Goal: Information Seeking & Learning: Learn about a topic

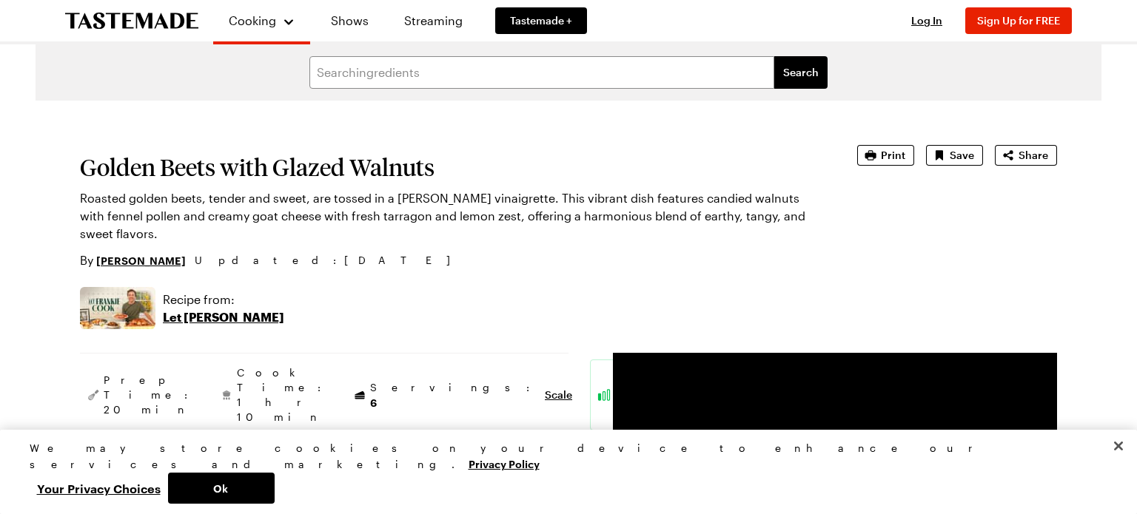
click at [224, 309] on p "Let [PERSON_NAME]" at bounding box center [223, 318] width 121 height 18
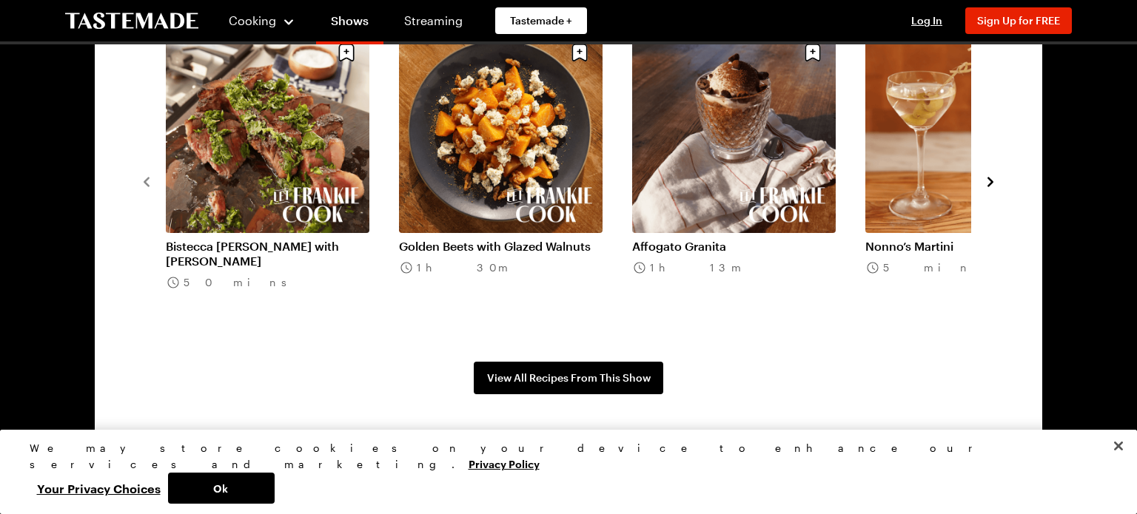
scroll to position [1243, 0]
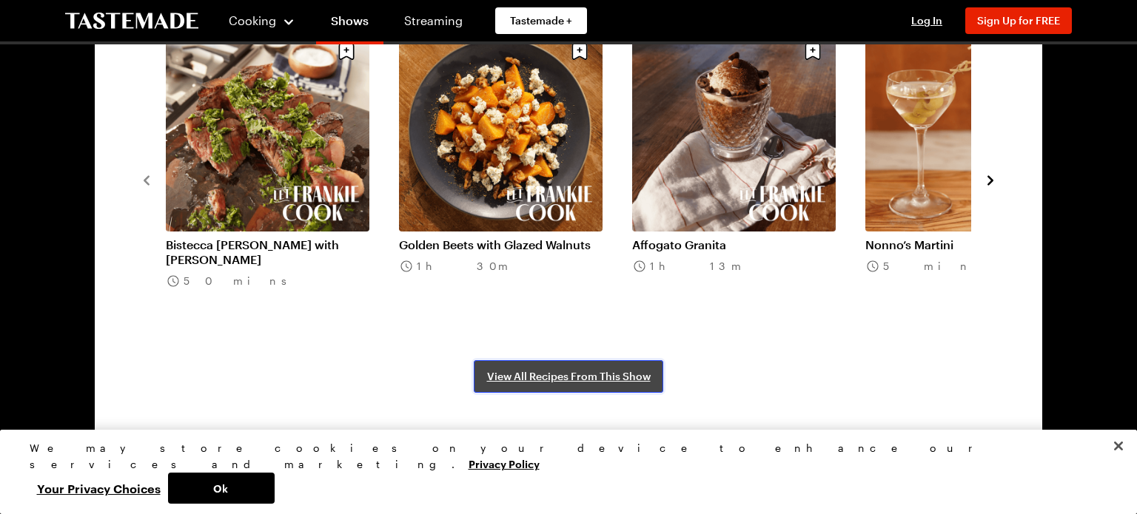
click at [565, 376] on span "View All Recipes From This Show" at bounding box center [569, 376] width 164 height 15
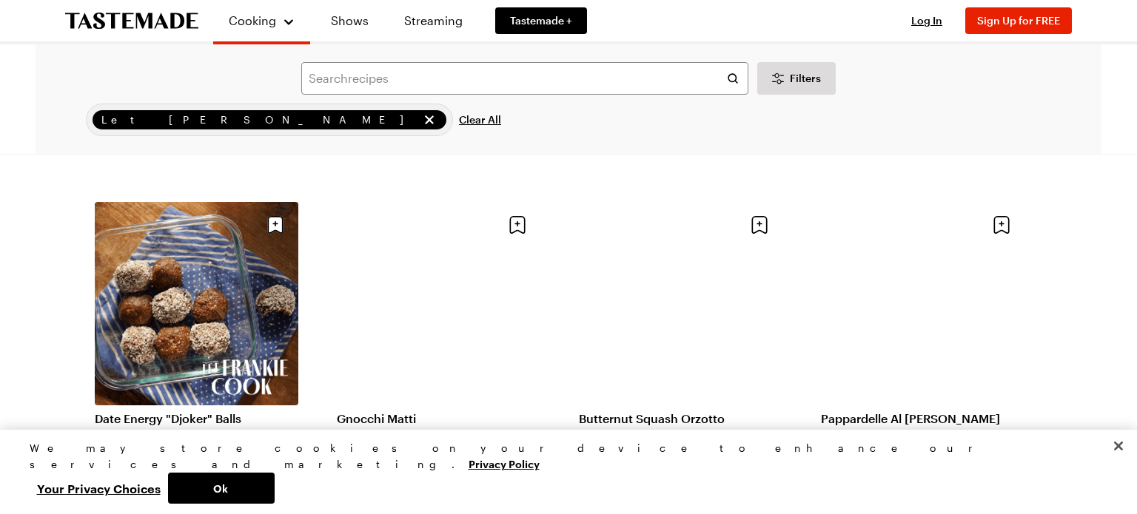
scroll to position [1036, 0]
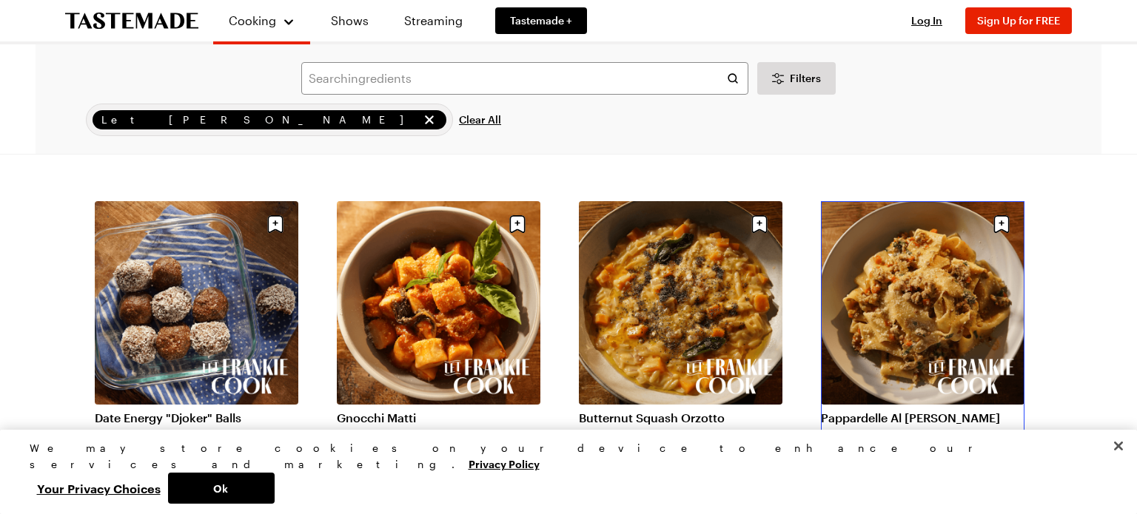
click at [927, 411] on link "Pappardelle Al Ragu Bianco" at bounding box center [922, 418] width 203 height 15
